Goal: Transaction & Acquisition: Book appointment/travel/reservation

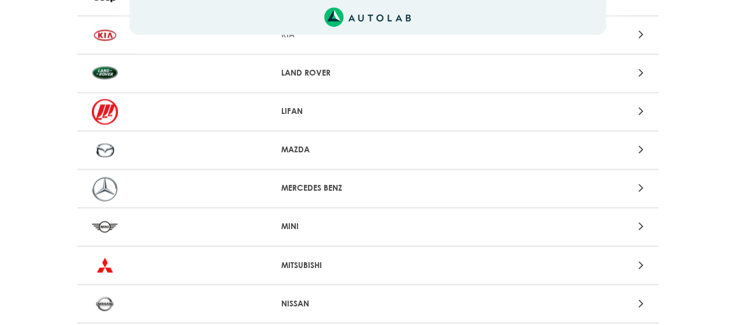
scroll to position [871, 0]
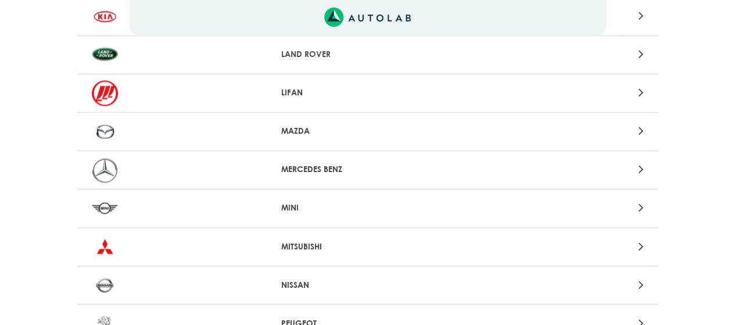
click at [289, 170] on p "MERCEDES BENZ" at bounding box center [367, 169] width 172 height 12
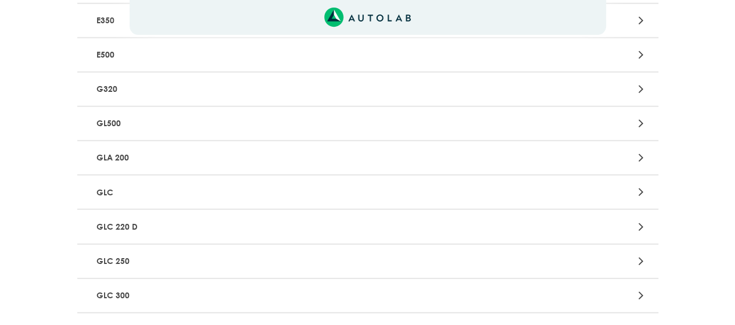
scroll to position [1626, 0]
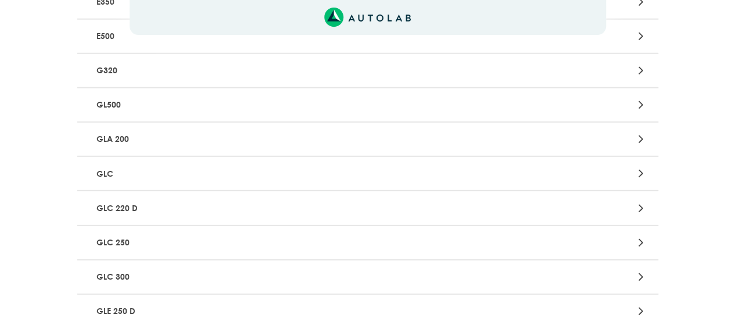
click at [124, 243] on p "GLC 250" at bounding box center [273, 242] width 362 height 21
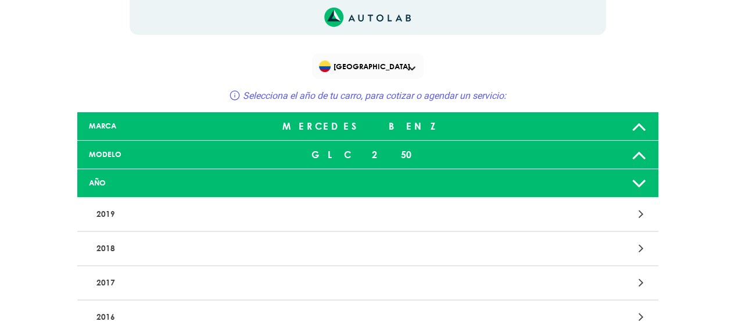
click at [167, 290] on p "2017" at bounding box center [273, 282] width 362 height 21
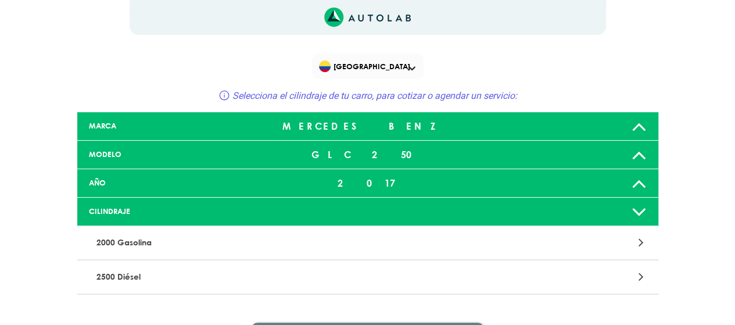
click at [133, 272] on p "2500 Diésel" at bounding box center [273, 276] width 362 height 21
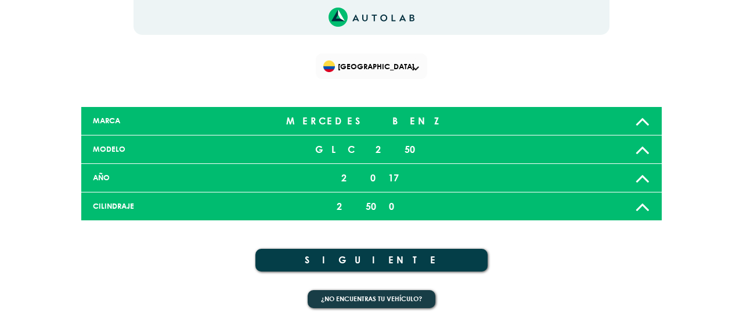
click at [369, 258] on button "SIGUIENTE" at bounding box center [371, 260] width 232 height 23
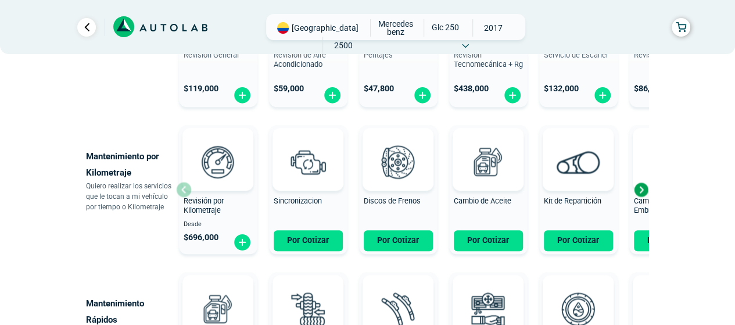
scroll to position [523, 0]
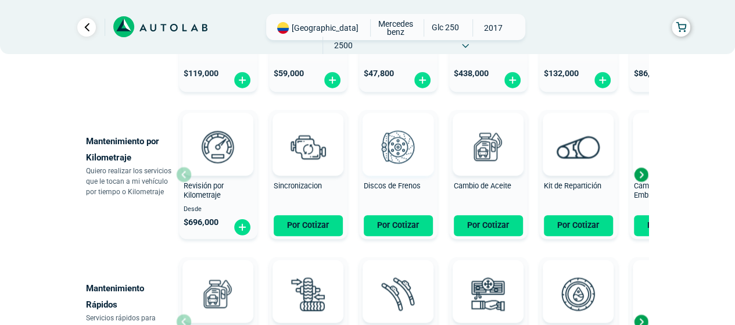
click at [395, 148] on img at bounding box center [397, 146] width 51 height 51
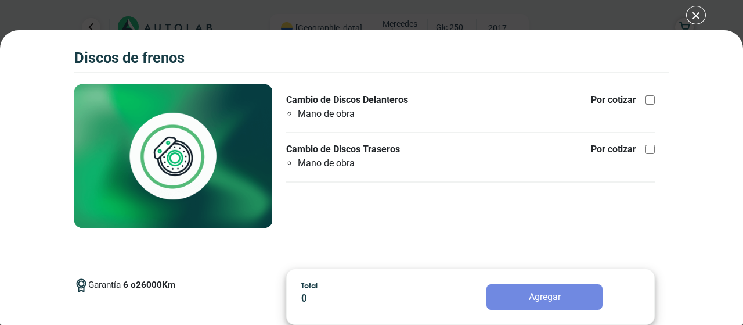
click at [650, 99] on div at bounding box center [650, 99] width 9 height 9
click at [650, 99] on input "Cambio de Discos Delanteros Mano de obra Por cotizar" at bounding box center [650, 99] width 9 height 9
checkbox input "true"
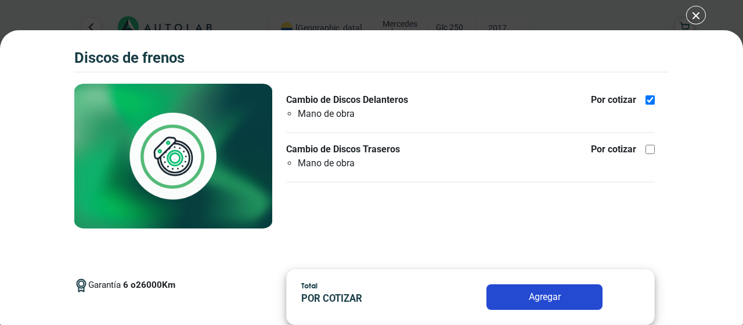
click at [650, 153] on div at bounding box center [650, 149] width 9 height 9
click at [650, 153] on input "Cambio de Discos Traseros Mano de obra Por cotizar" at bounding box center [650, 149] width 9 height 9
checkbox input "true"
click at [562, 297] on button "Agregar" at bounding box center [545, 297] width 116 height 26
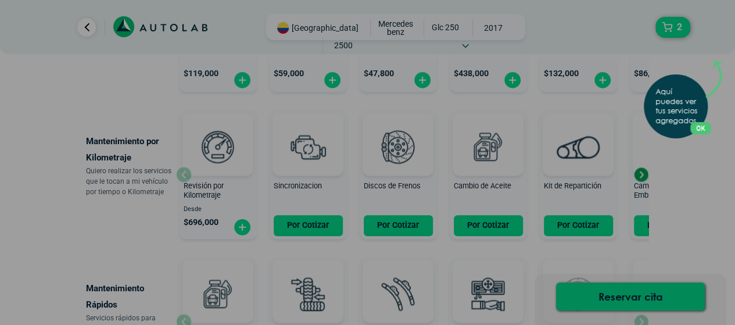
click at [706, 130] on button "OK" at bounding box center [700, 128] width 20 height 12
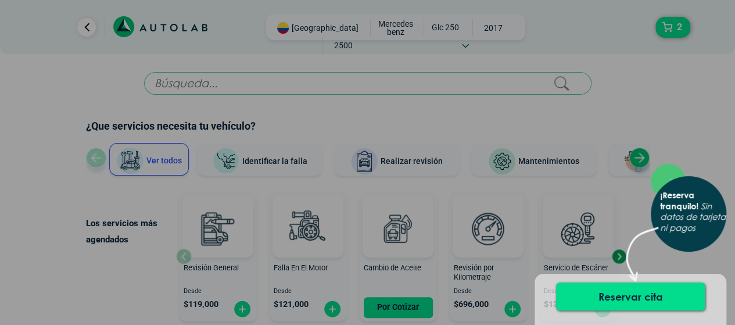
click at [667, 27] on div "× ¡Reserva tranquilo! Sin datos de tarjeta ni pagos" at bounding box center [367, 162] width 735 height 325
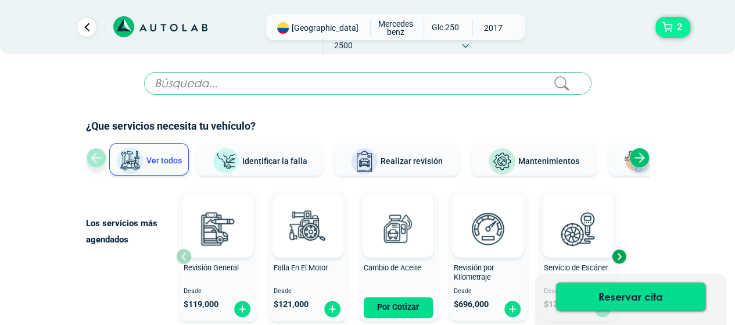
click at [667, 27] on button "2" at bounding box center [672, 27] width 35 height 21
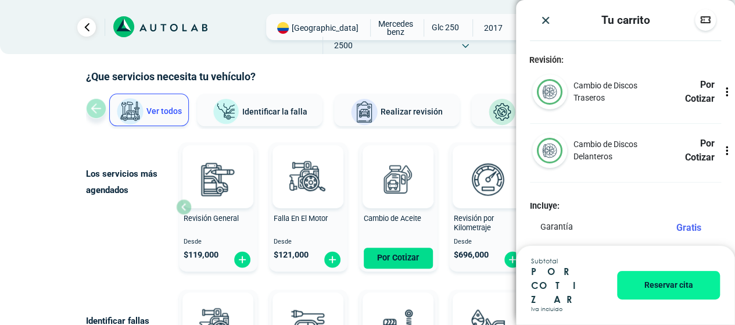
scroll to position [116, 0]
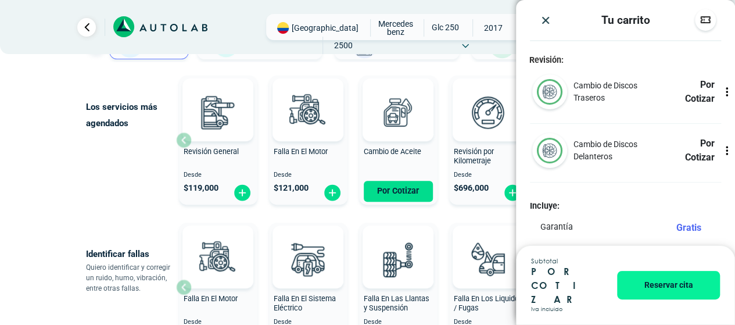
click at [548, 18] on img "Close" at bounding box center [545, 21] width 12 height 12
